Goal: Task Accomplishment & Management: Complete application form

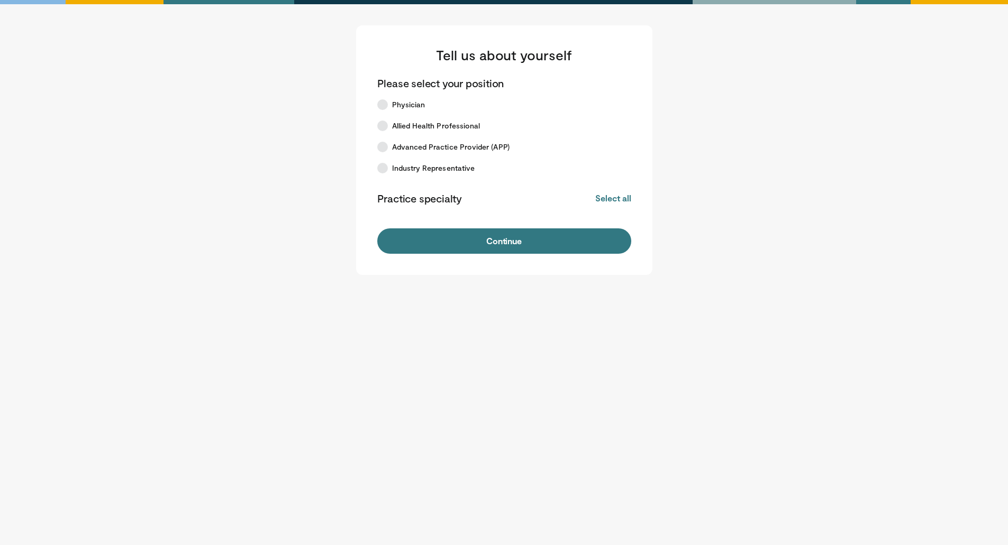
click at [383, 146] on icon at bounding box center [382, 147] width 11 height 11
click at [509, 240] on button "Continue" at bounding box center [504, 241] width 254 height 25
click at [619, 196] on button "Select all" at bounding box center [612, 199] width 35 height 12
click at [547, 237] on button "Continue" at bounding box center [504, 241] width 254 height 25
click at [464, 243] on button "Continue" at bounding box center [504, 241] width 254 height 25
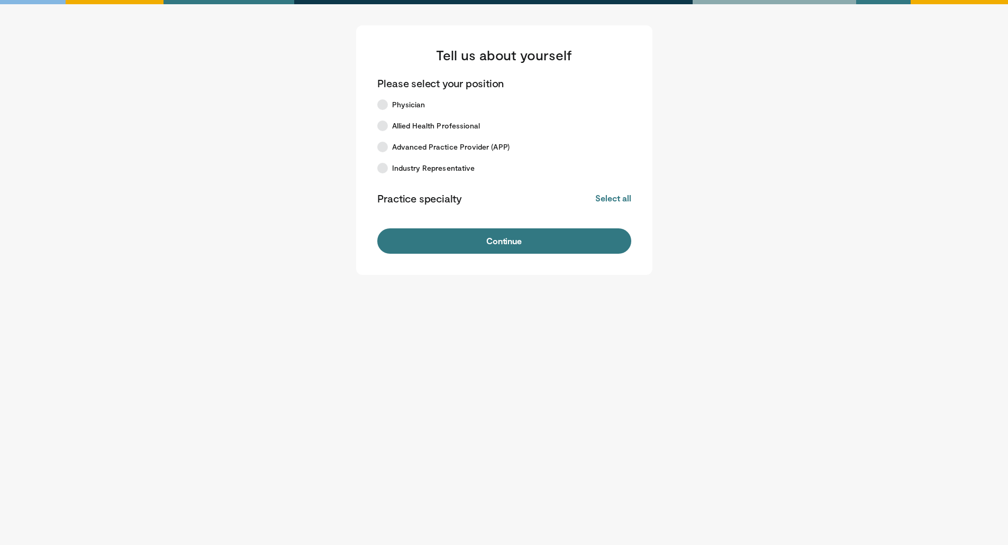
click at [383, 149] on icon at bounding box center [382, 147] width 11 height 11
click at [505, 242] on button "Continue" at bounding box center [504, 241] width 254 height 25
